Goal: Navigation & Orientation: Find specific page/section

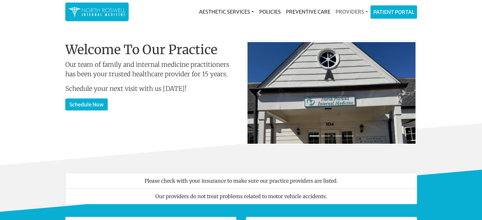
click at [348, 12] on link "Providers" at bounding box center [351, 11] width 37 height 13
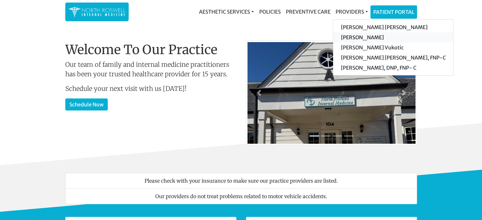
click at [374, 36] on link "[PERSON_NAME]" at bounding box center [393, 37] width 120 height 10
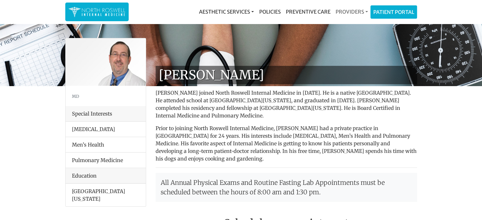
click at [358, 12] on link "Providers" at bounding box center [351, 11] width 37 height 13
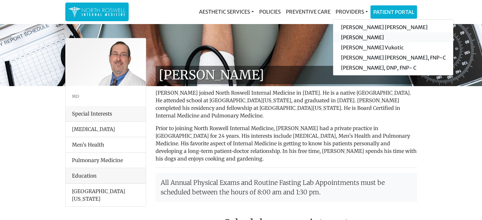
click at [365, 37] on link "[PERSON_NAME]" at bounding box center [393, 37] width 120 height 10
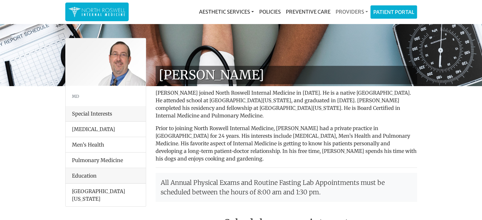
click at [351, 10] on link "Providers" at bounding box center [351, 11] width 37 height 13
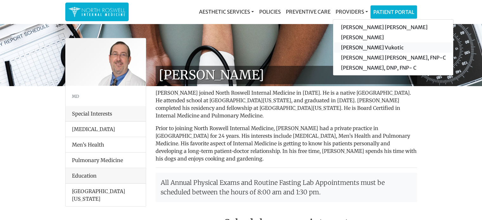
click at [383, 47] on link "[PERSON_NAME] Vukotic" at bounding box center [393, 47] width 120 height 10
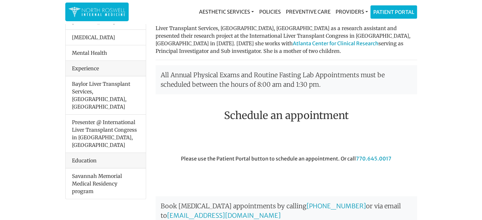
scroll to position [127, 0]
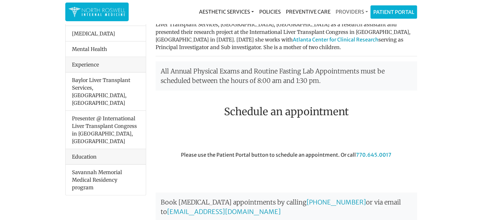
click at [362, 14] on link "Providers" at bounding box center [351, 11] width 37 height 13
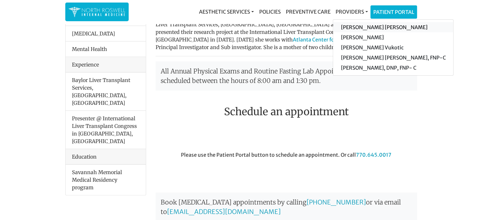
click at [358, 29] on link "[PERSON_NAME] [PERSON_NAME]" at bounding box center [393, 27] width 120 height 10
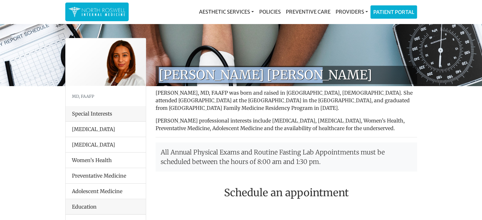
drag, startPoint x: 267, startPoint y: 76, endPoint x: 157, endPoint y: 78, distance: 110.1
click at [157, 78] on h1 "[PERSON_NAME] [PERSON_NAME]" at bounding box center [287, 75] width 262 height 18
